Goal: Find specific page/section: Find specific page/section

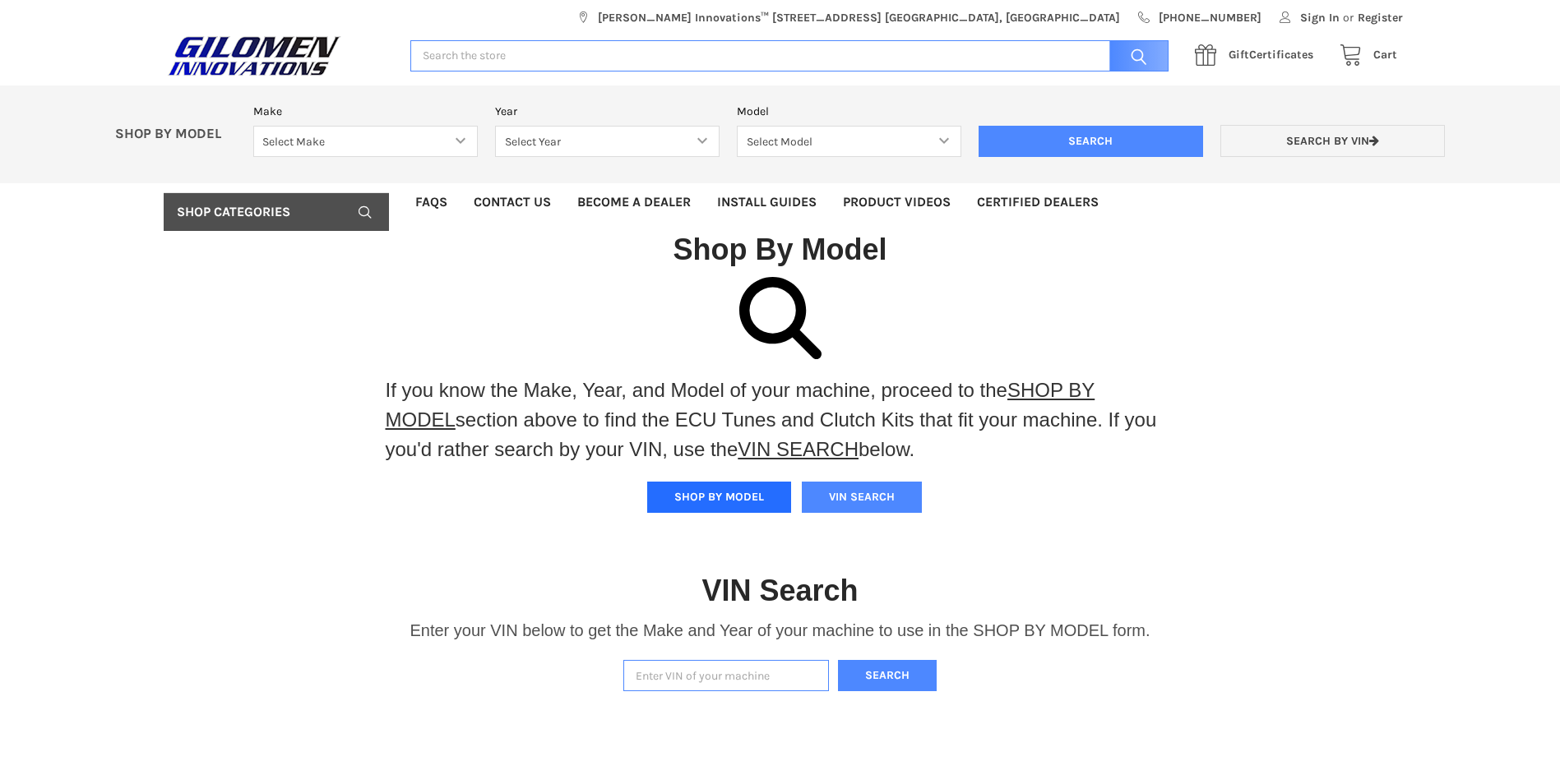
click at [688, 501] on button "SHOP BY MODEL" at bounding box center [720, 497] width 144 height 31
click at [456, 140] on select "Select Make Bobcat UTV Gravely UTV ACE 900 RANGER 570 Ranger 700 / 800 RANGER 9…" at bounding box center [366, 142] width 224 height 32
select select "316"
click at [254, 126] on select "Select Make Bobcat UTV Gravely UTV ACE 900 RANGER 570 Ranger 700 / 800 RANGER 9…" at bounding box center [366, 142] width 224 height 32
click at [650, 154] on select "Select Year 2015 2016 2017 2018 2019 2020 2021 2022 2023 2024 2025 2026" at bounding box center [608, 142] width 224 height 32
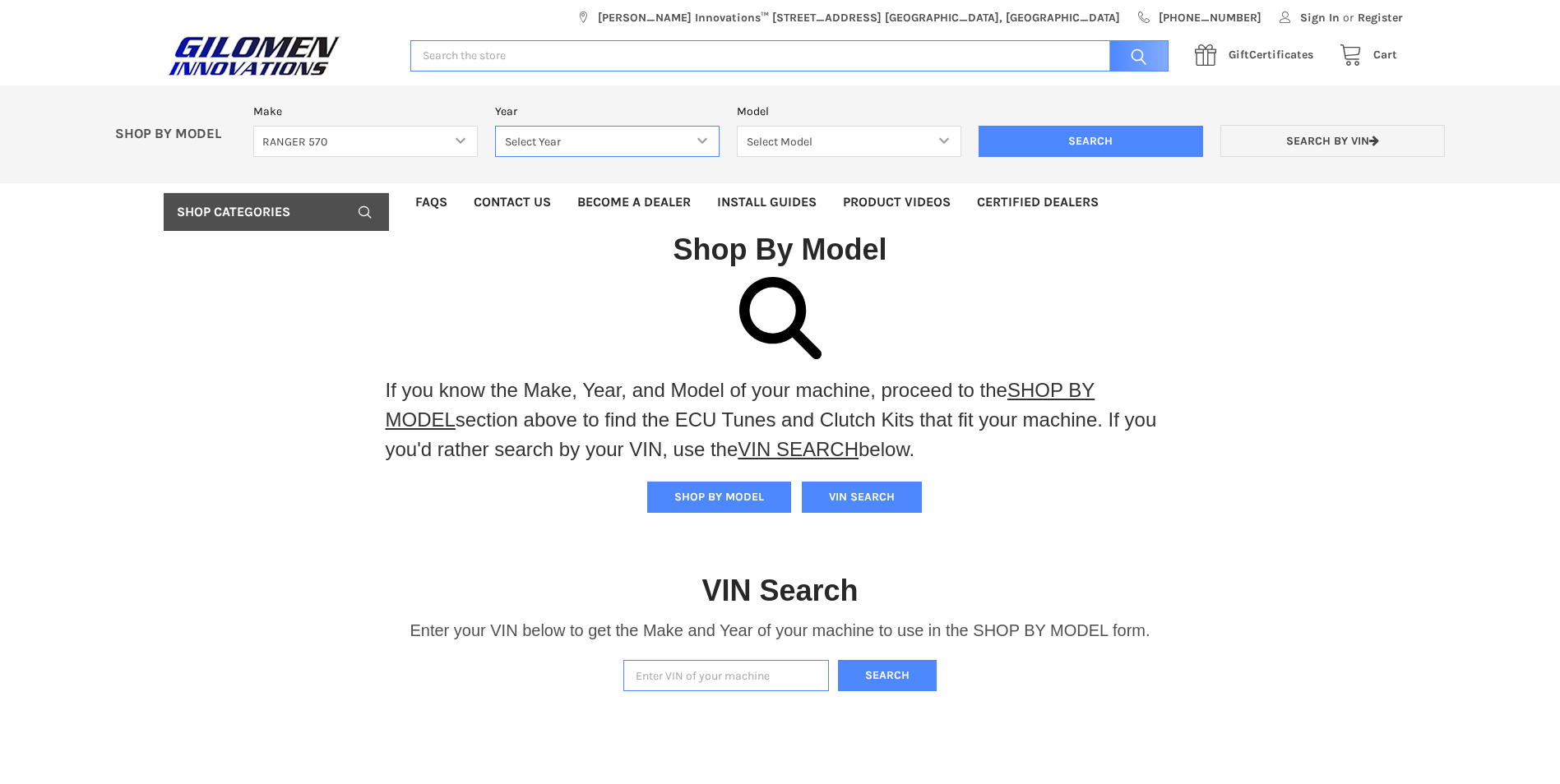
select select "480"
click at [496, 126] on select "Select Year 2015 2016 2017 2018 2019 2020 2021 2022 2023 2024 2025 2026" at bounding box center [608, 142] width 224 height 32
click at [932, 147] on select "Select Model 570 SP and Northstar 570 Crew SP and Northstar 570 OLD BODY STYLE …" at bounding box center [849, 142] width 224 height 32
select select "485"
click at [737, 126] on select "Select Model 570 SP and Northstar 570 Crew SP and Northstar 570 OLD BODY STYLE …" at bounding box center [849, 142] width 224 height 32
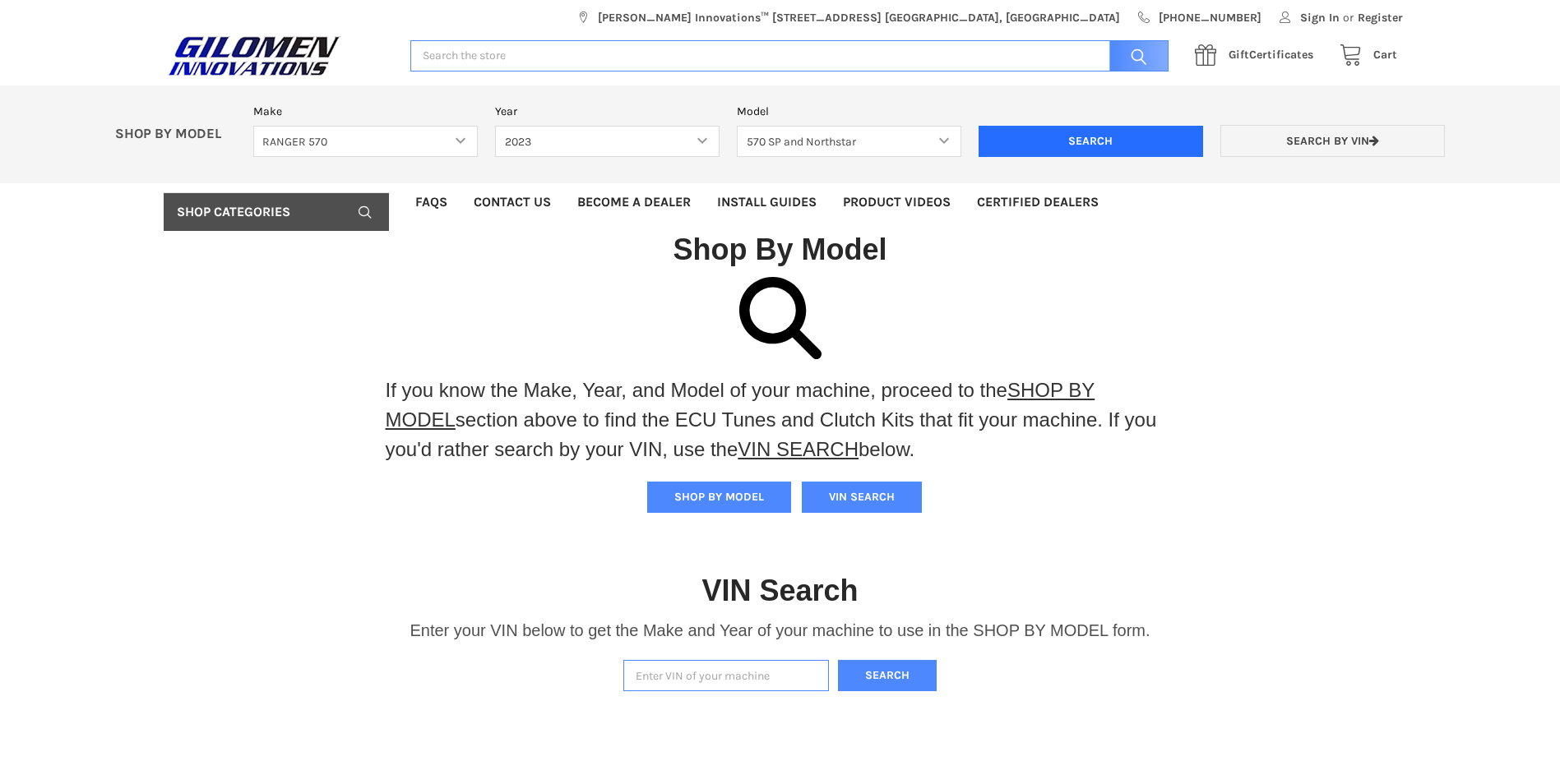
click at [1045, 134] on input "Search" at bounding box center [1091, 141] width 224 height 31
click at [443, 141] on select "Select Make Bobcat UTV Gravely UTV ACE 900 RANGER 570 Ranger 700 / 800 RANGER 9…" at bounding box center [366, 142] width 224 height 32
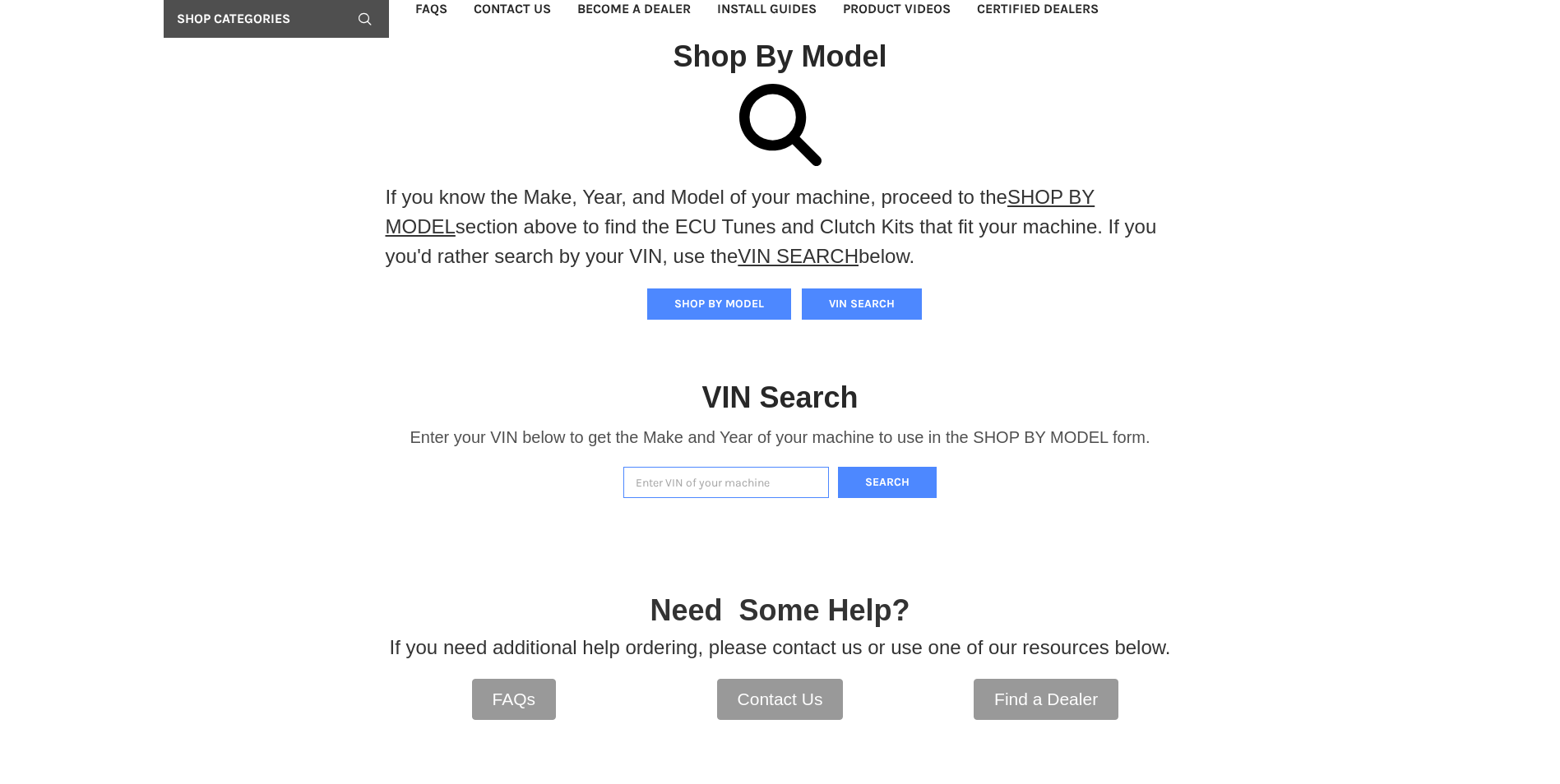
scroll to position [247, 0]
